Goal: Transaction & Acquisition: Purchase product/service

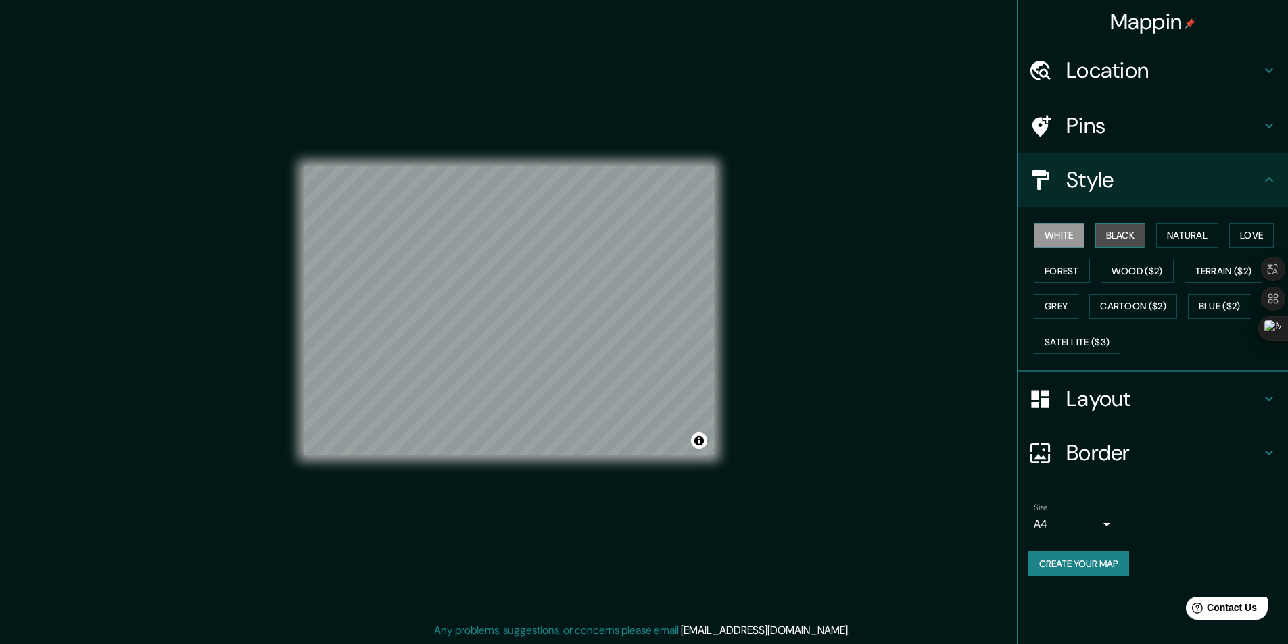
click at [1107, 224] on button "Black" at bounding box center [1120, 235] width 51 height 25
click at [197, 433] on div "Mappin Location [GEOGRAPHIC_DATA], [GEOGRAPHIC_DATA], [GEOGRAPHIC_DATA] Pins St…" at bounding box center [644, 322] width 1288 height 645
click at [1128, 267] on button "Wood ($2)" at bounding box center [1137, 271] width 73 height 25
click at [1228, 266] on button "Terrain ($2)" at bounding box center [1223, 271] width 78 height 25
click at [1213, 303] on button "Blue ($2)" at bounding box center [1220, 306] width 64 height 25
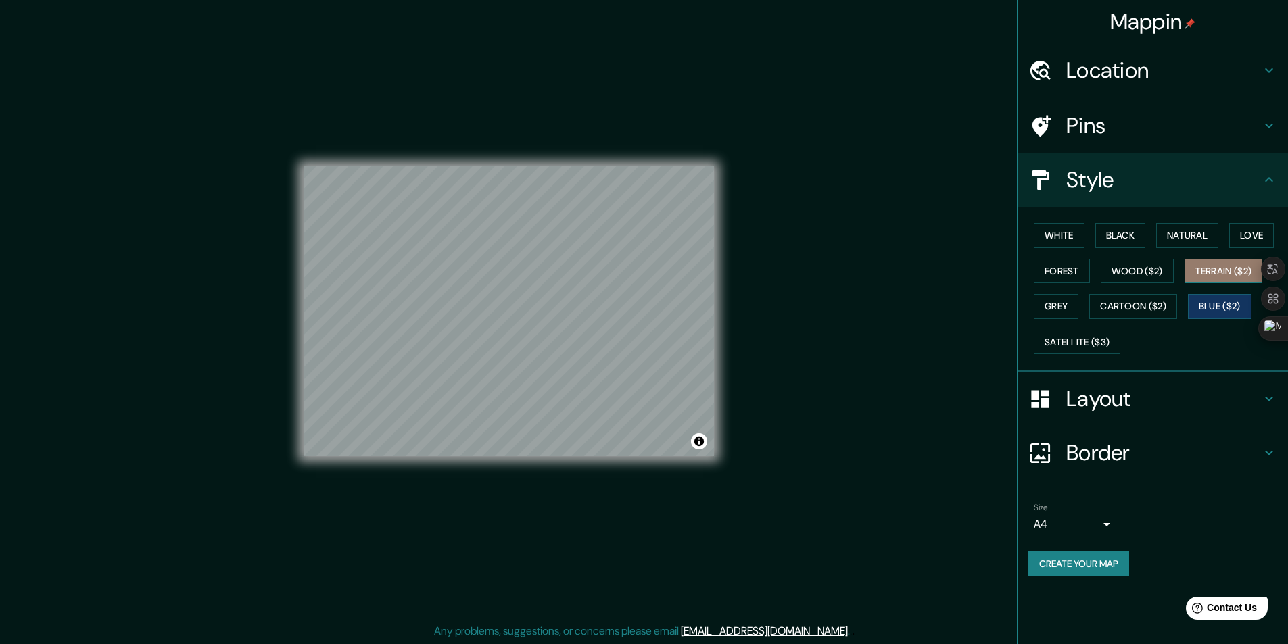
click at [1223, 271] on button "Terrain ($2)" at bounding box center [1223, 271] width 78 height 25
click at [1067, 300] on button "Grey" at bounding box center [1056, 306] width 45 height 25
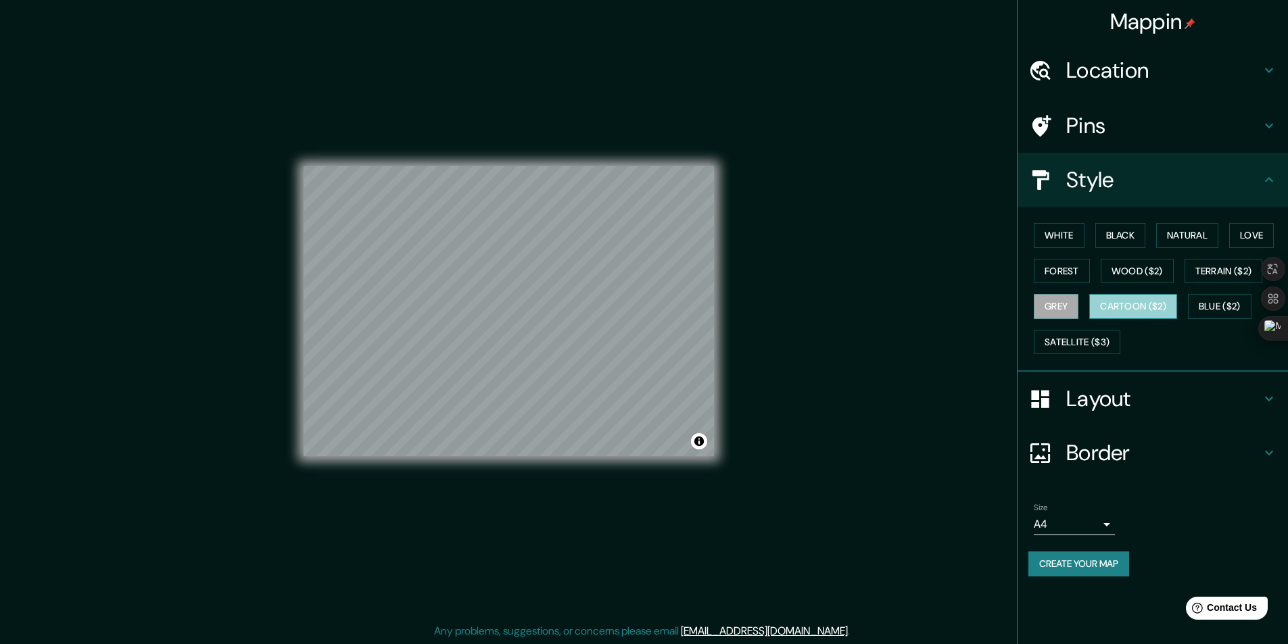
click at [1132, 297] on button "Cartoon ($2)" at bounding box center [1133, 306] width 88 height 25
click at [1213, 306] on button "Blue ($2)" at bounding box center [1220, 306] width 64 height 25
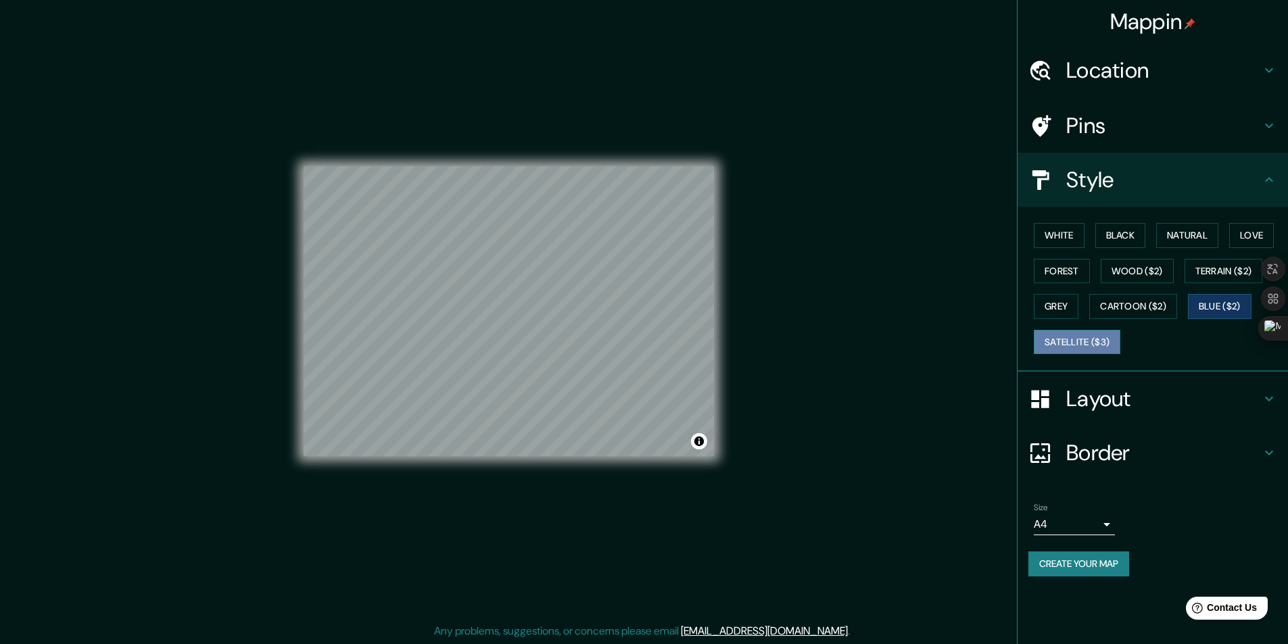
click at [1118, 345] on button "Satellite ($3)" at bounding box center [1077, 342] width 87 height 25
click at [1060, 231] on button "White" at bounding box center [1059, 235] width 51 height 25
click at [842, 279] on div "Mappin Location [GEOGRAPHIC_DATA], [GEOGRAPHIC_DATA], [GEOGRAPHIC_DATA] Pins St…" at bounding box center [644, 322] width 1288 height 645
